Goal: Navigation & Orientation: Find specific page/section

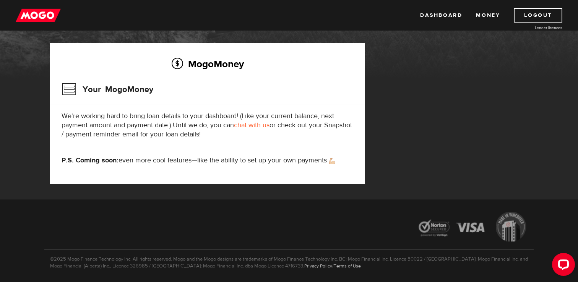
scroll to position [92, 0]
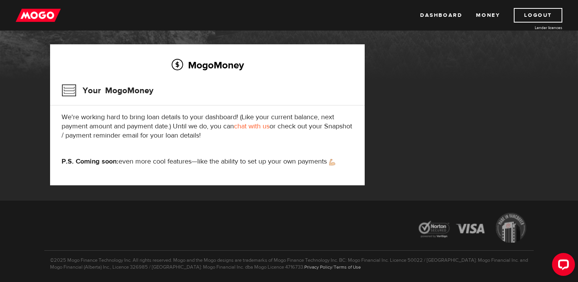
click at [202, 118] on p "We're working hard to bring loan details to your dashboard! (Like your current …" at bounding box center [208, 127] width 292 height 28
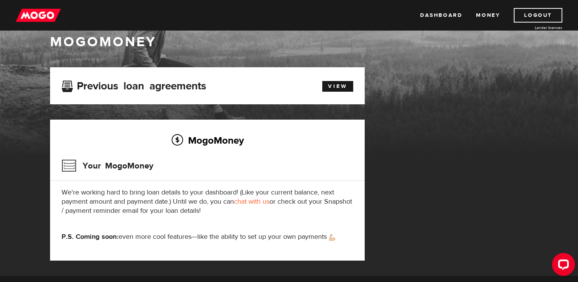
scroll to position [0, 0]
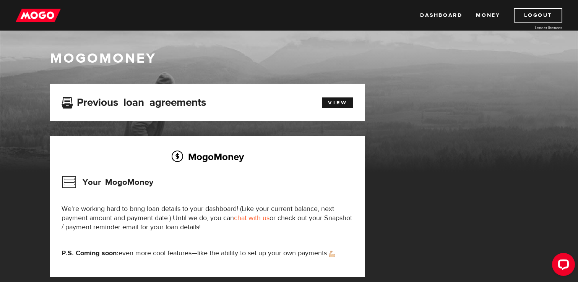
click at [48, 15] on img at bounding box center [38, 15] width 45 height 15
click at [448, 14] on link "Dashboard" at bounding box center [441, 15] width 42 height 15
